Goal: Information Seeking & Learning: Learn about a topic

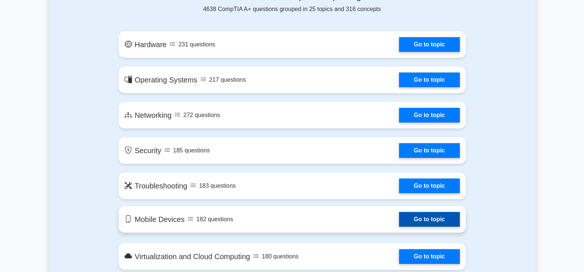
scroll to position [369, 0]
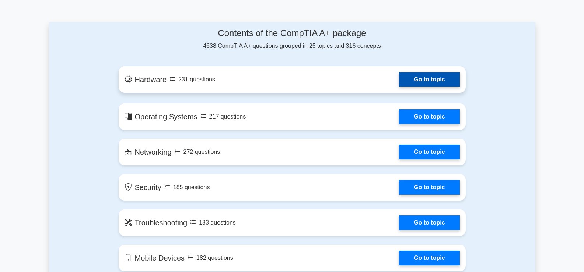
click at [399, 81] on link "Go to topic" at bounding box center [429, 79] width 60 height 15
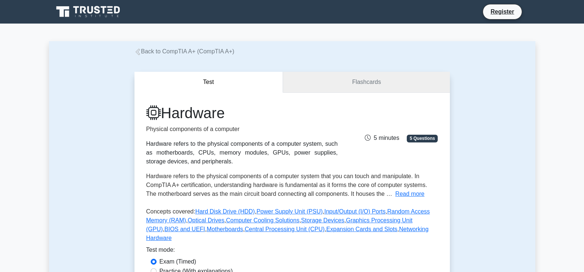
click at [350, 86] on link "Flashcards" at bounding box center [366, 82] width 167 height 21
